Goal: Transaction & Acquisition: Book appointment/travel/reservation

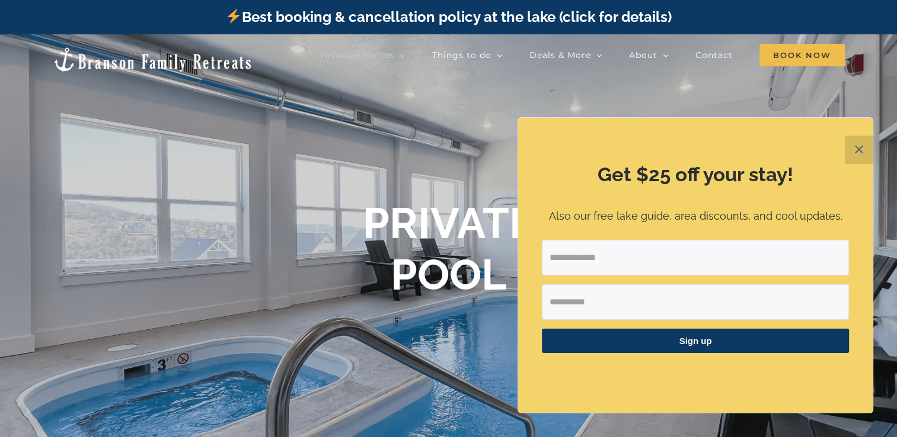
click at [854, 151] on button "✕" at bounding box center [858, 150] width 28 height 28
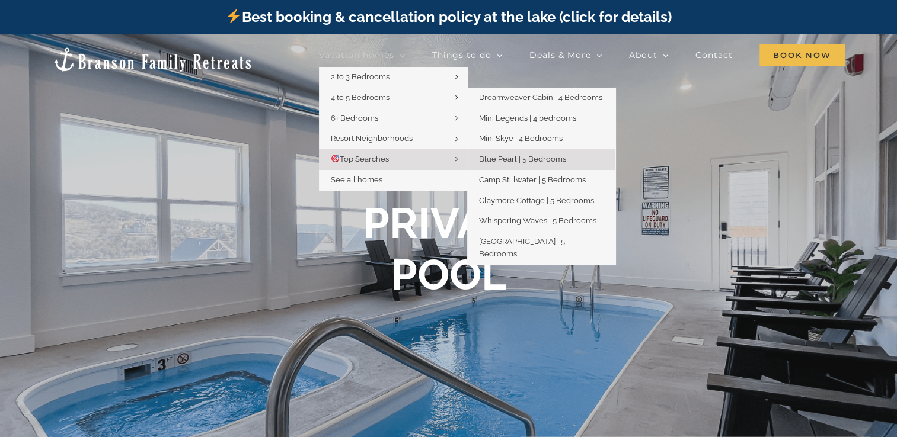
click at [511, 169] on link "Blue Pearl | 5 Bedrooms" at bounding box center [541, 159] width 148 height 21
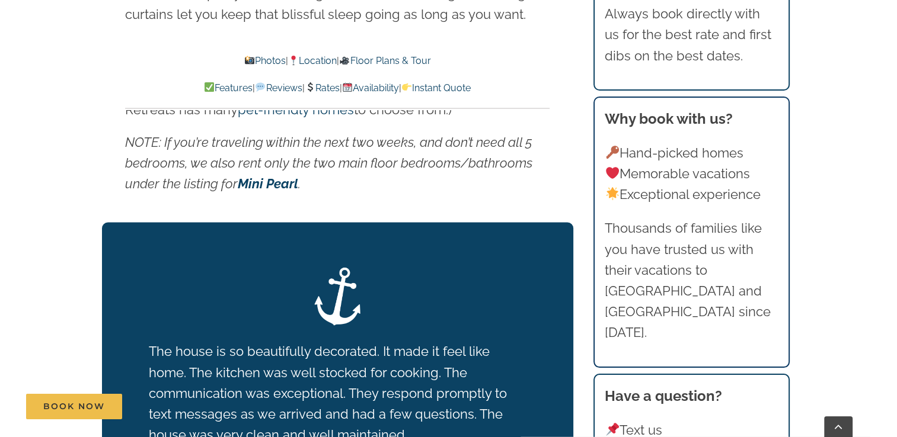
scroll to position [1959, 0]
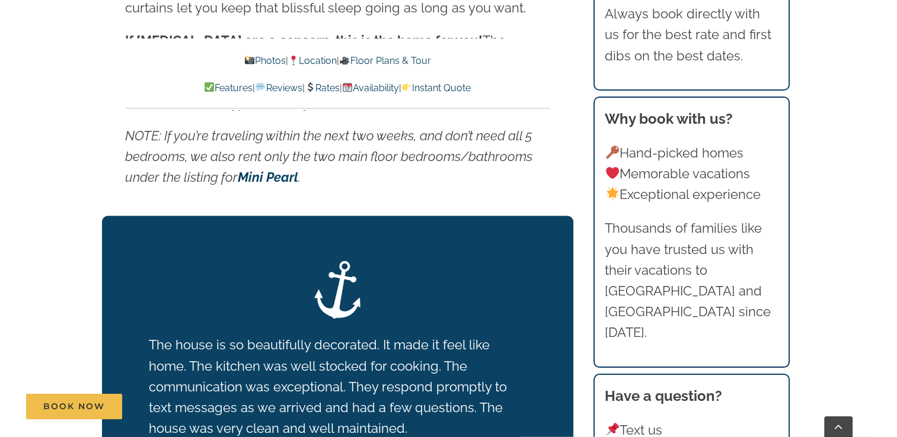
drag, startPoint x: 902, startPoint y: 428, endPoint x: 868, endPoint y: 155, distance: 274.8
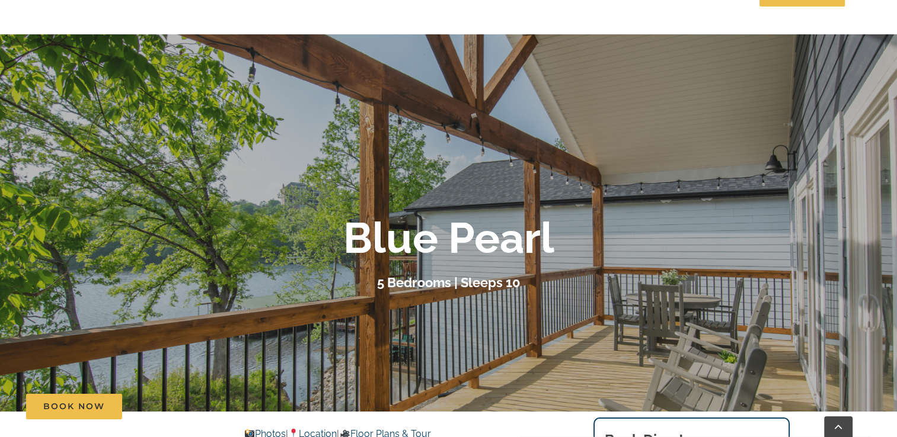
scroll to position [0, 0]
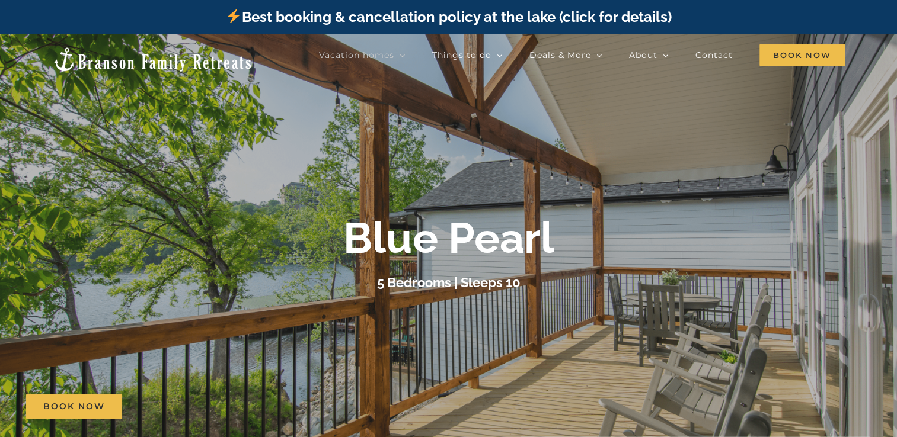
click at [648, 181] on div at bounding box center [448, 252] width 897 height 437
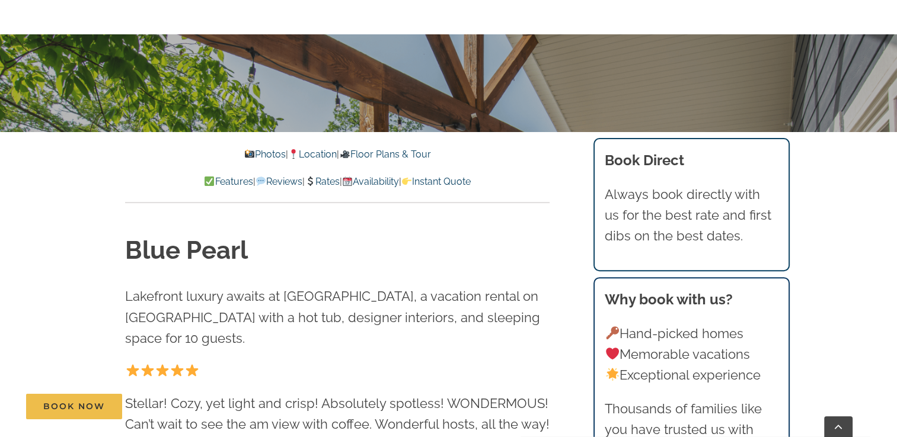
scroll to position [371, 0]
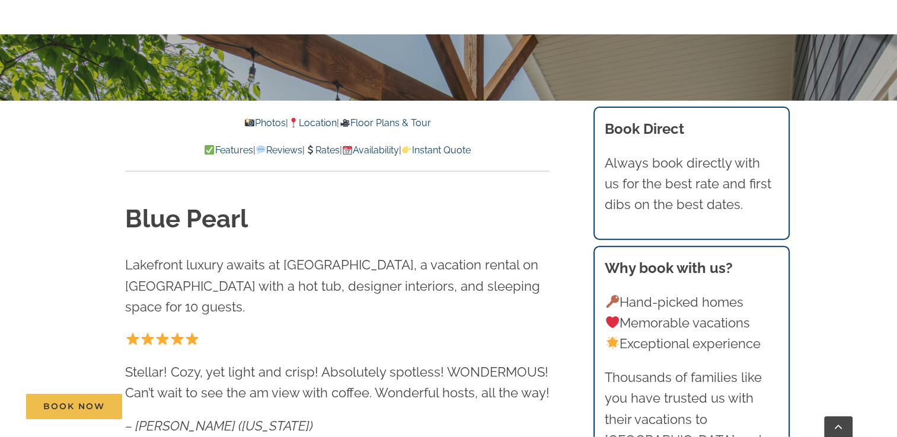
click at [309, 123] on link "Location" at bounding box center [312, 122] width 49 height 11
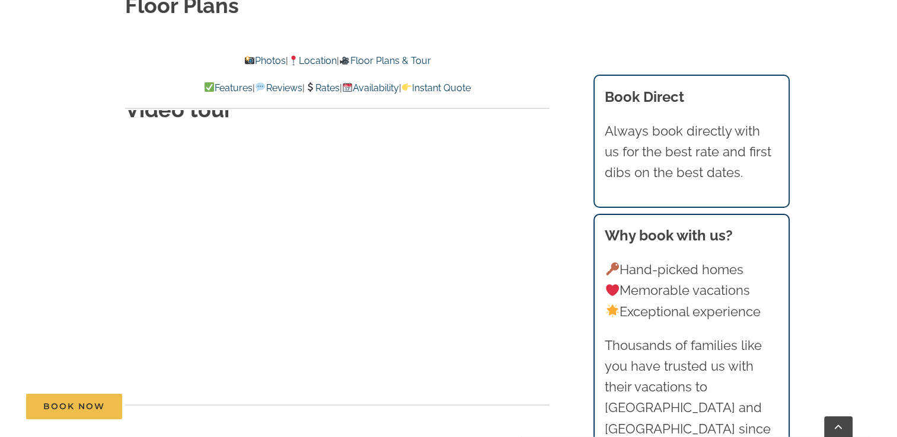
scroll to position [4048, 0]
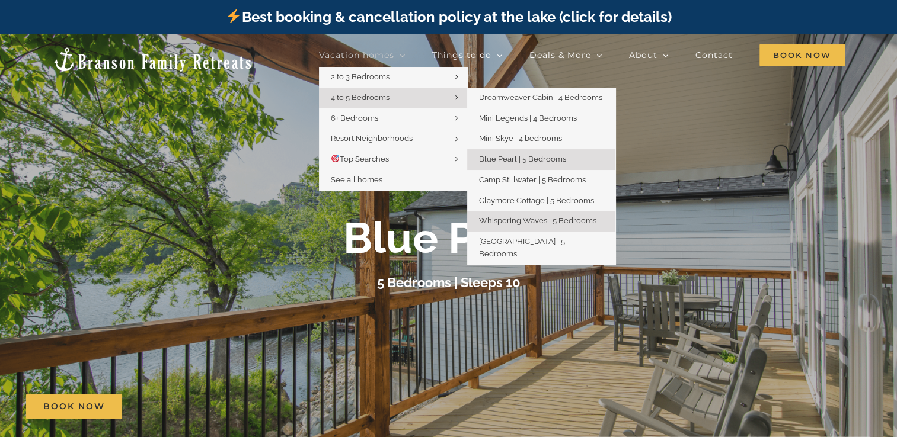
click at [532, 219] on span "Whispering Waves | 5 Bedrooms" at bounding box center [537, 220] width 117 height 9
